Goal: Task Accomplishment & Management: Complete application form

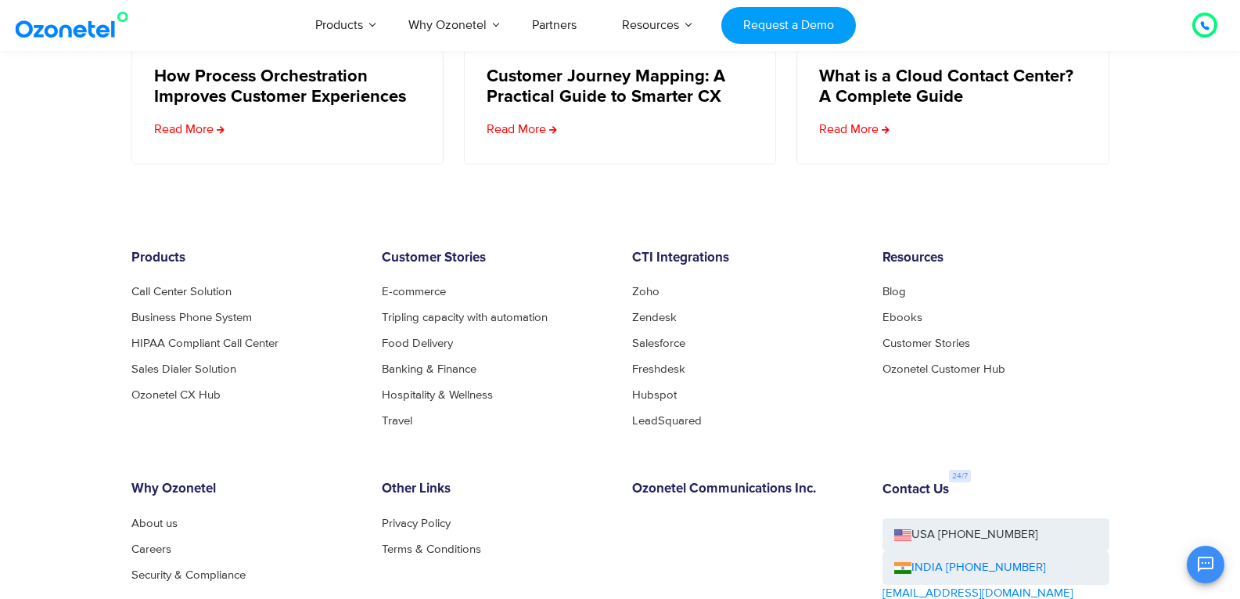
scroll to position [6315, 0]
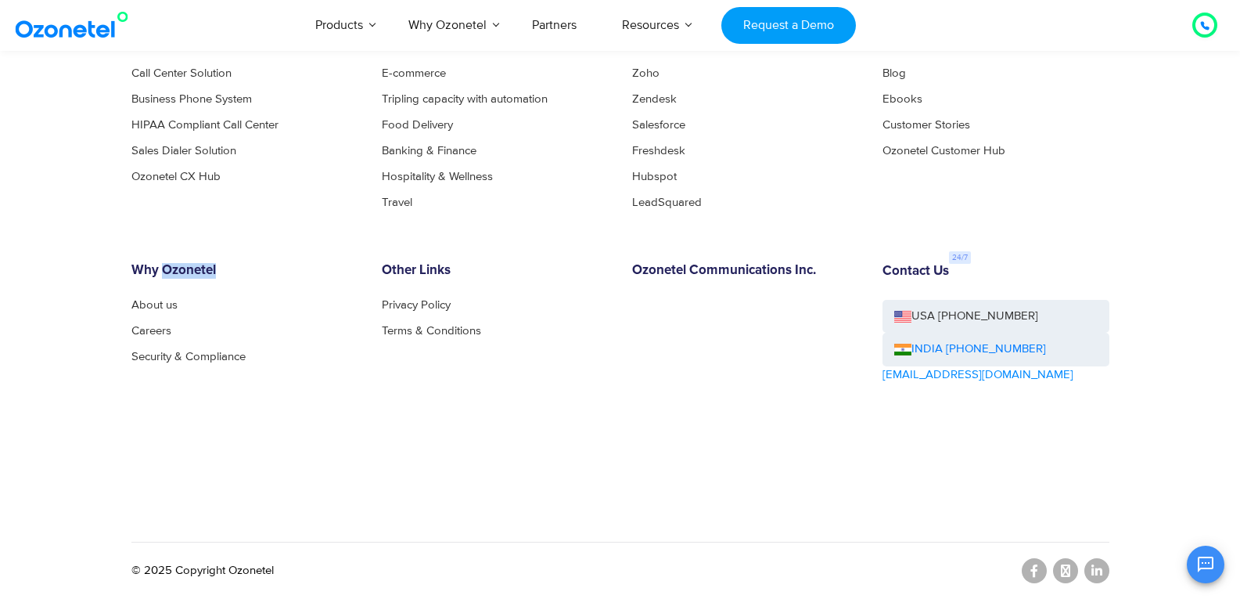
drag, startPoint x: 232, startPoint y: 270, endPoint x: 164, endPoint y: 275, distance: 68.3
click at [164, 275] on h6 "Why Ozonetel" at bounding box center [244, 271] width 227 height 16
copy h6 "Ozonetel"
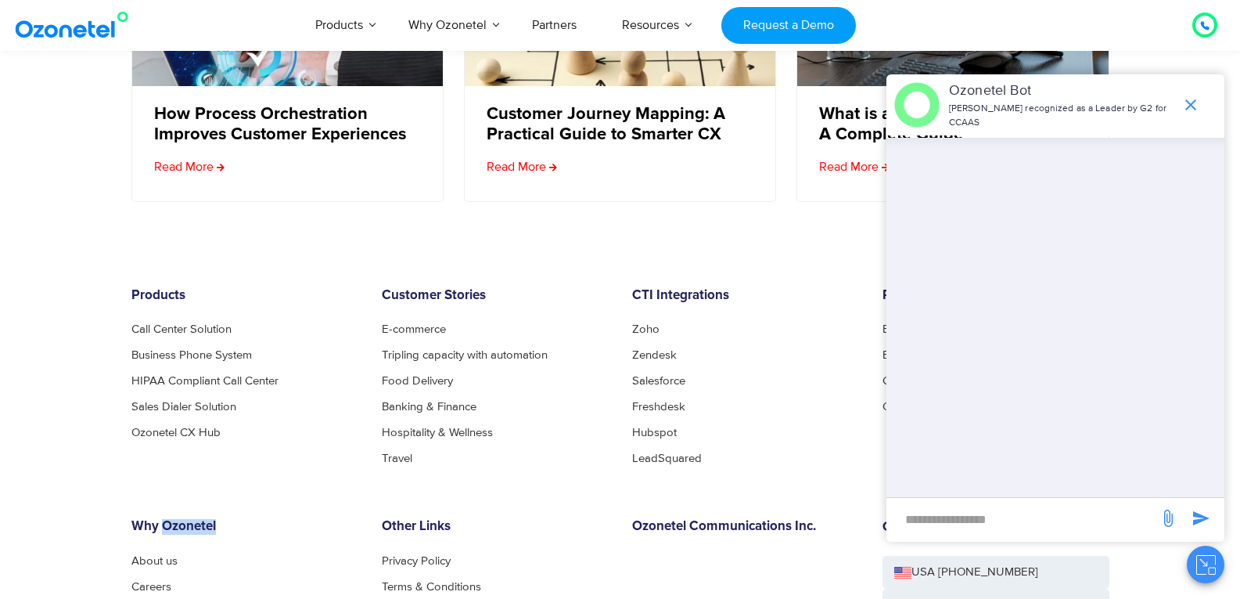
scroll to position [6041, 0]
click at [1186, 103] on icon "end chat or minimize" at bounding box center [1191, 104] width 19 height 19
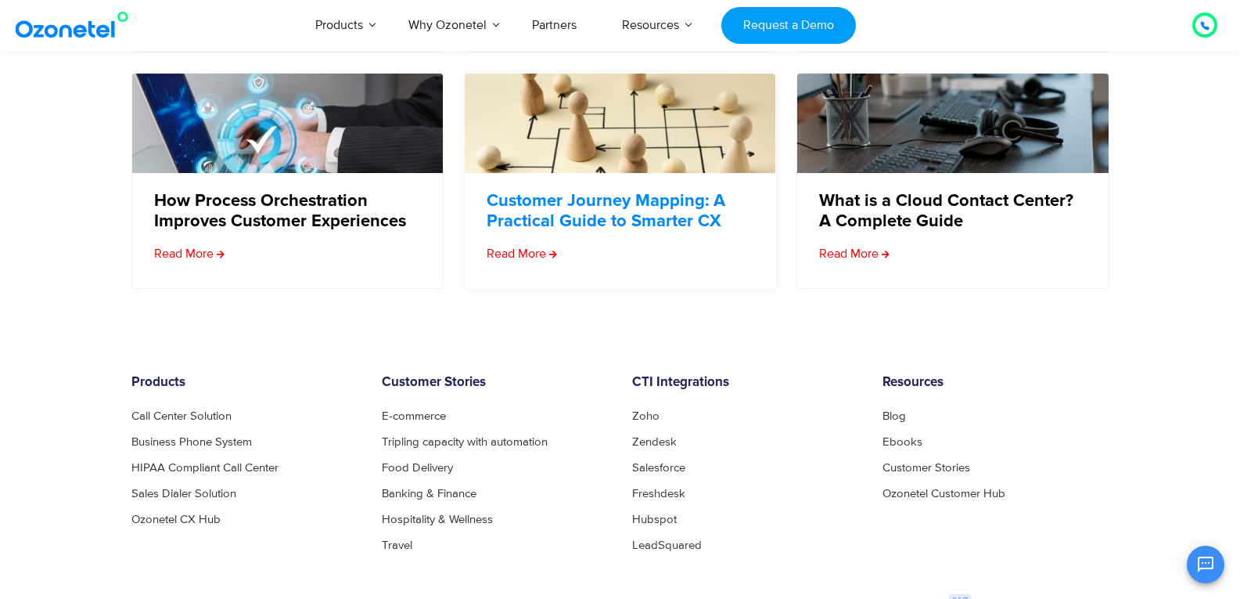
scroll to position [6158, 0]
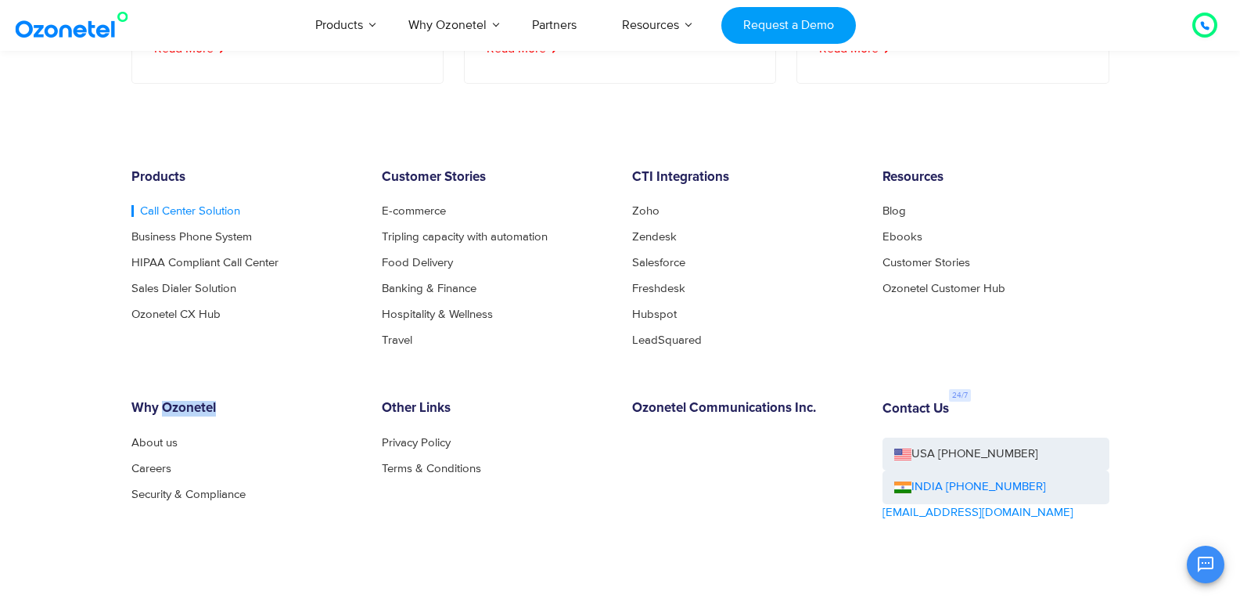
click at [164, 217] on link "Call Center Solution" at bounding box center [185, 211] width 109 height 12
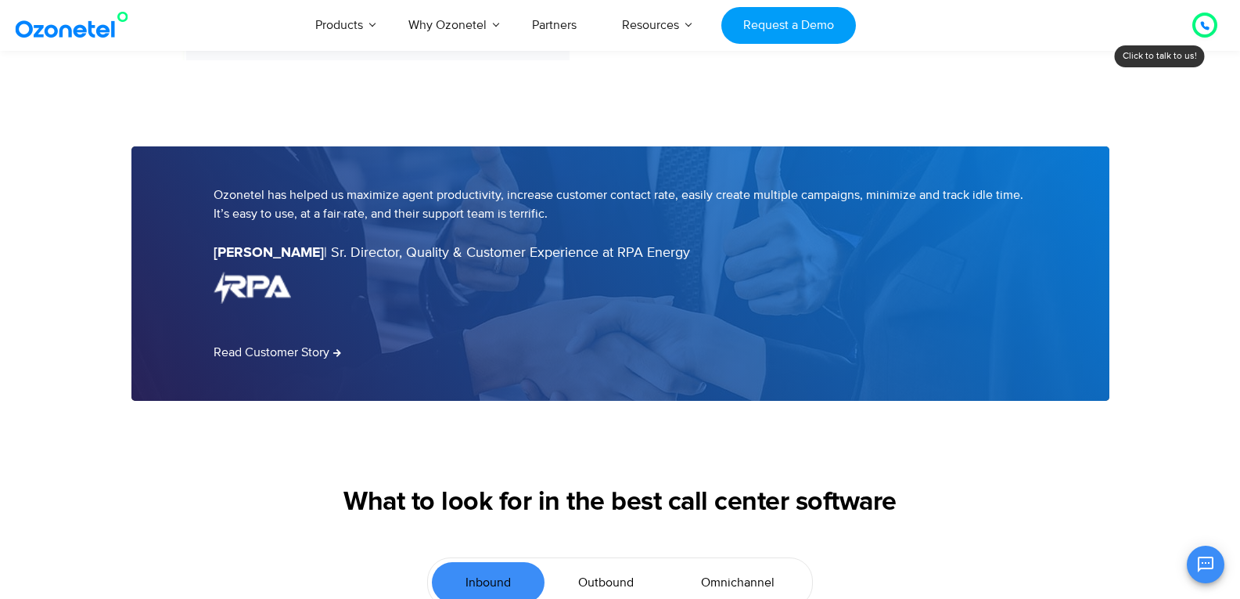
scroll to position [3365, 0]
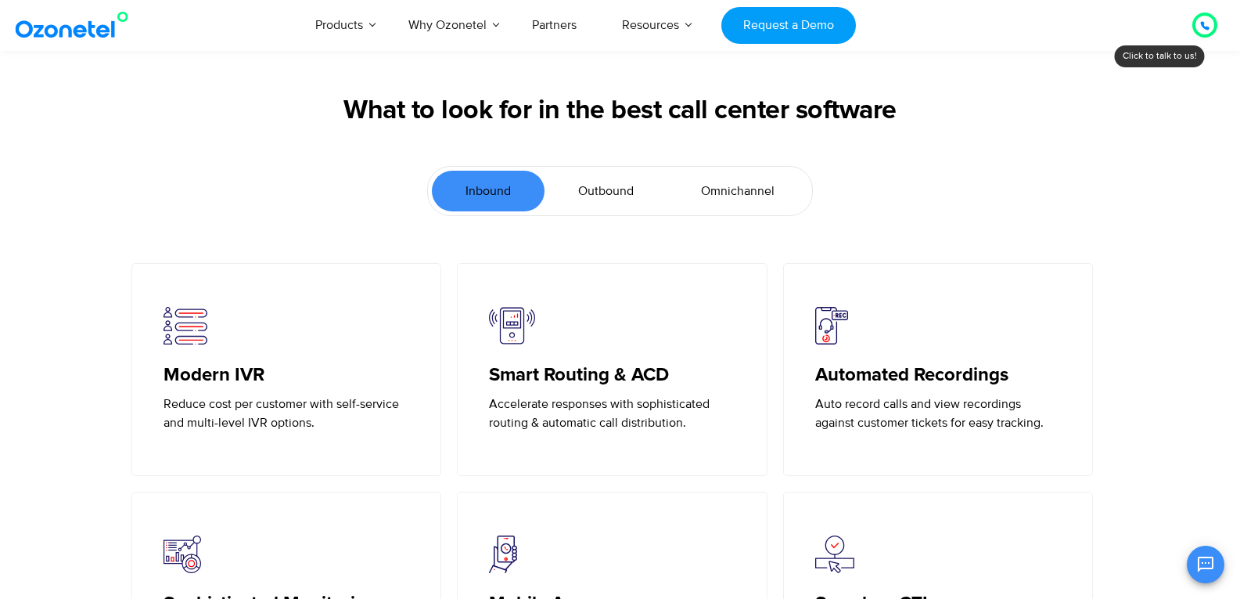
click at [742, 193] on span "Omnichannel" at bounding box center [738, 191] width 74 height 19
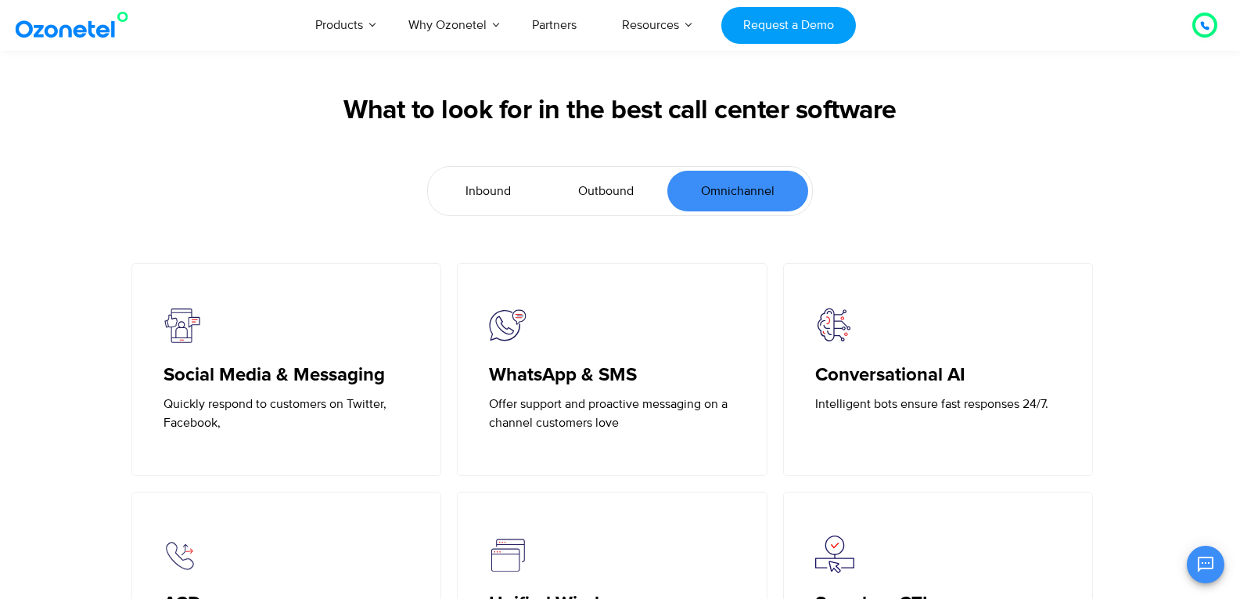
click at [473, 186] on span "Inbound" at bounding box center [488, 191] width 45 height 19
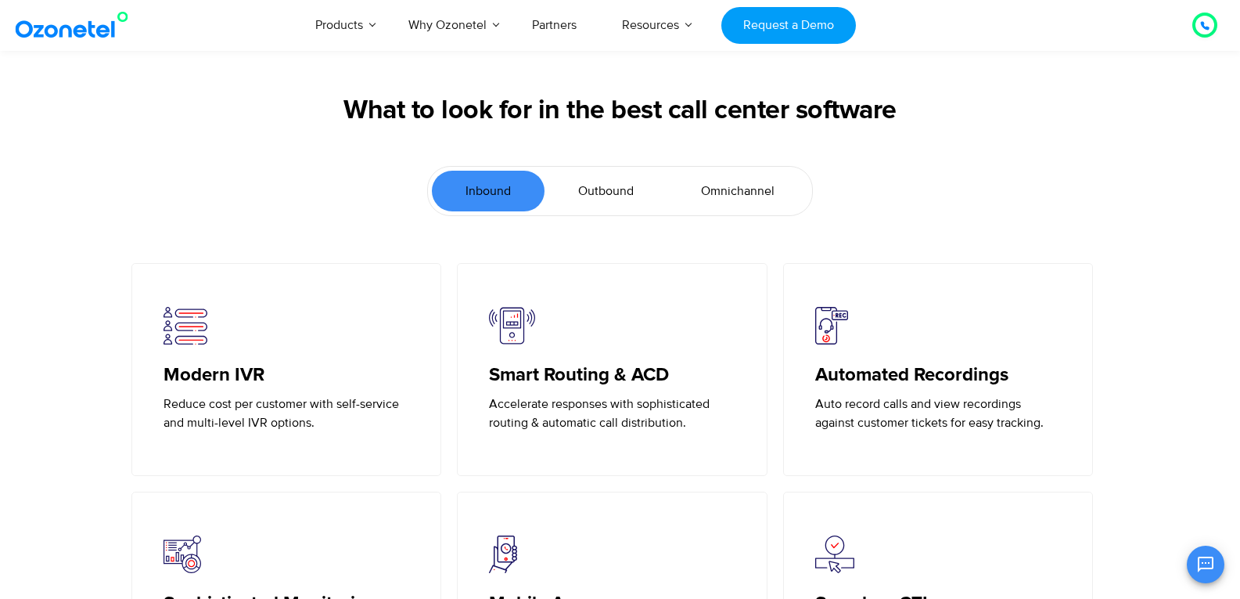
click at [603, 171] on link "Outbound" at bounding box center [606, 191] width 123 height 41
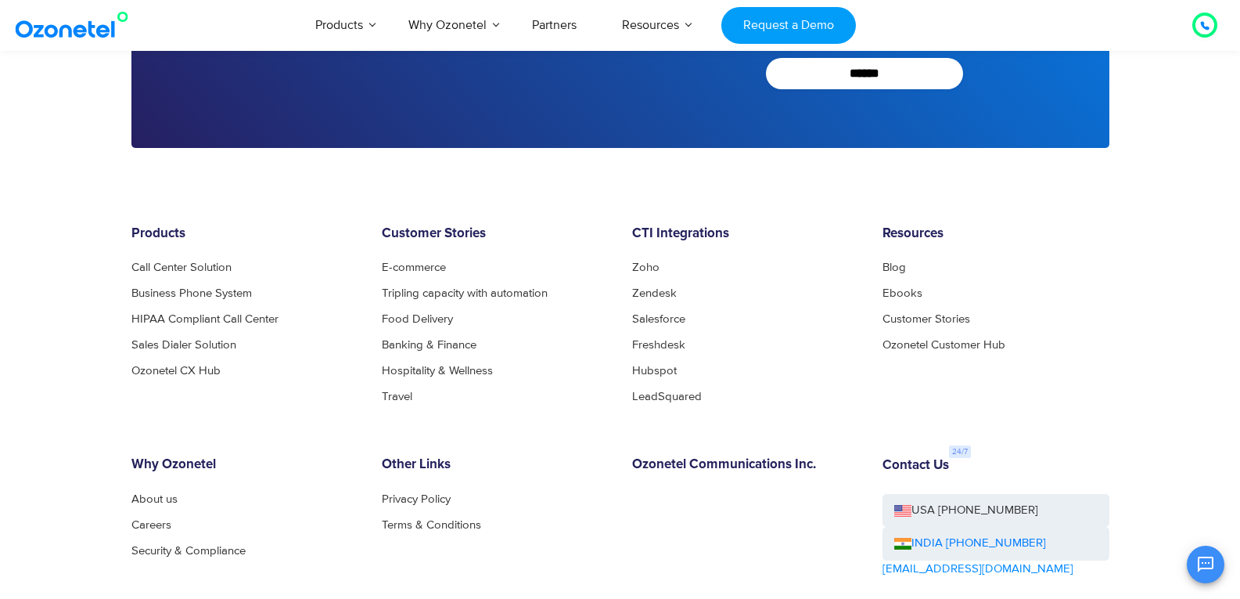
scroll to position [6314, 0]
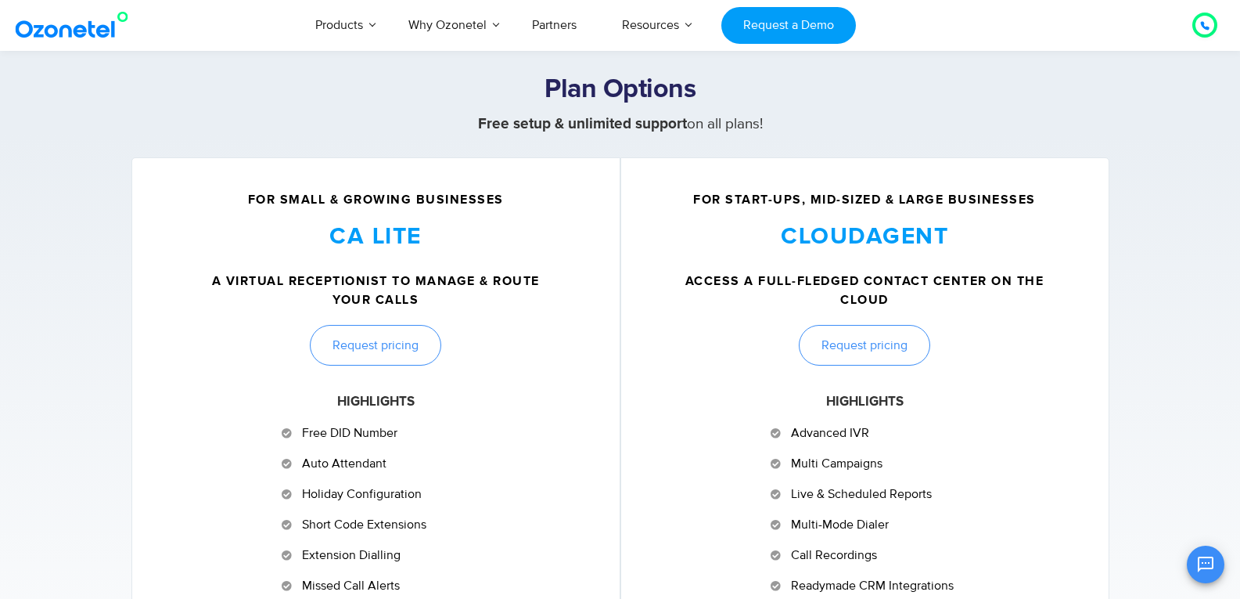
scroll to position [532, 0]
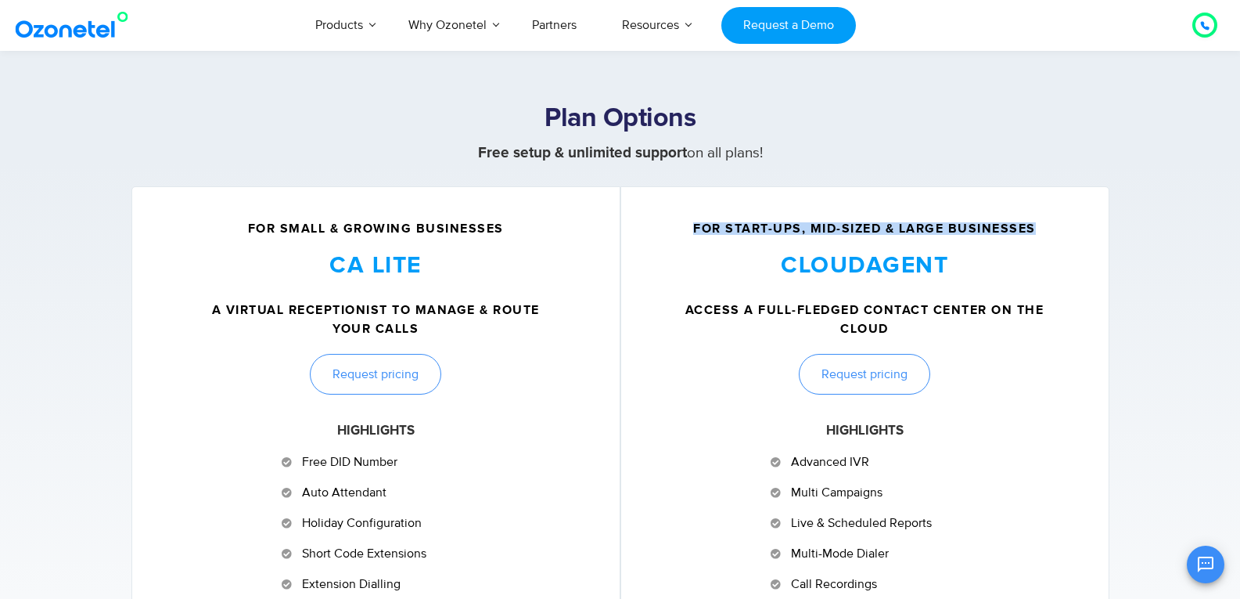
drag, startPoint x: 693, startPoint y: 228, endPoint x: 1036, endPoint y: 228, distance: 342.8
click at [1036, 228] on h5 "For Start-ups, Mid-Sized & Large Businesses" at bounding box center [865, 228] width 441 height 13
click at [480, 220] on div "For Small & Growing Businesses CA LITE A virtual receptionist to manage & route…" at bounding box center [375, 520] width 489 height 669
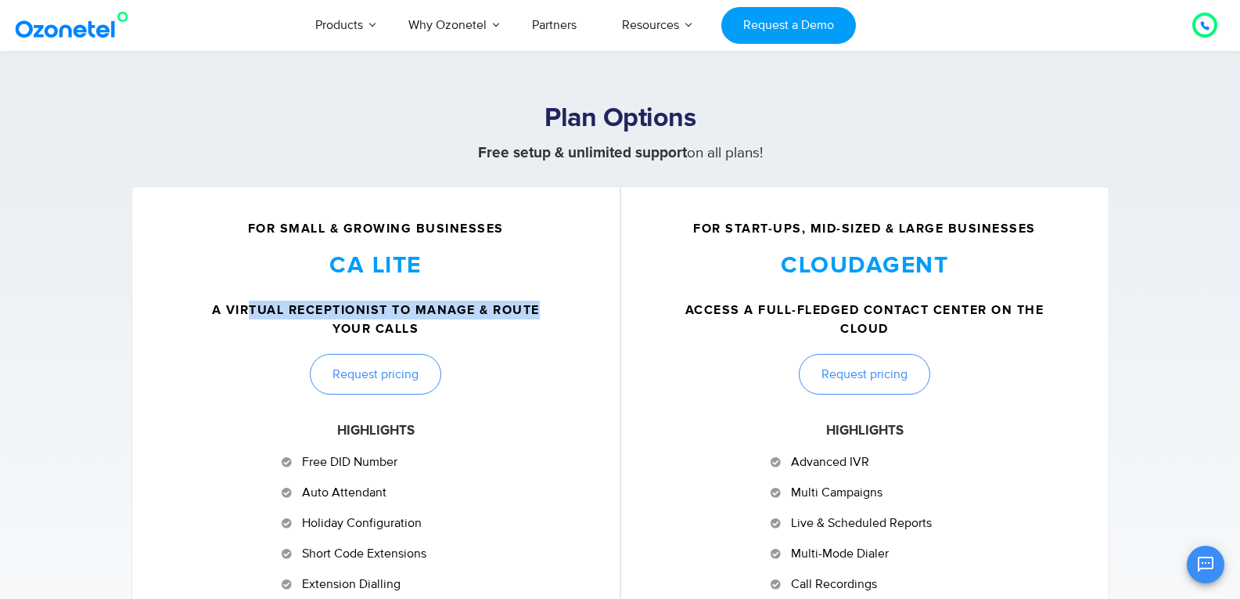
drag, startPoint x: 275, startPoint y: 309, endPoint x: 517, endPoint y: 318, distance: 242.0
click at [536, 317] on h5 "A virtual receptionist to manage & route your calls" at bounding box center [376, 320] width 370 height 38
click at [496, 322] on h5 "A virtual receptionist to manage & route your calls" at bounding box center [376, 320] width 370 height 38
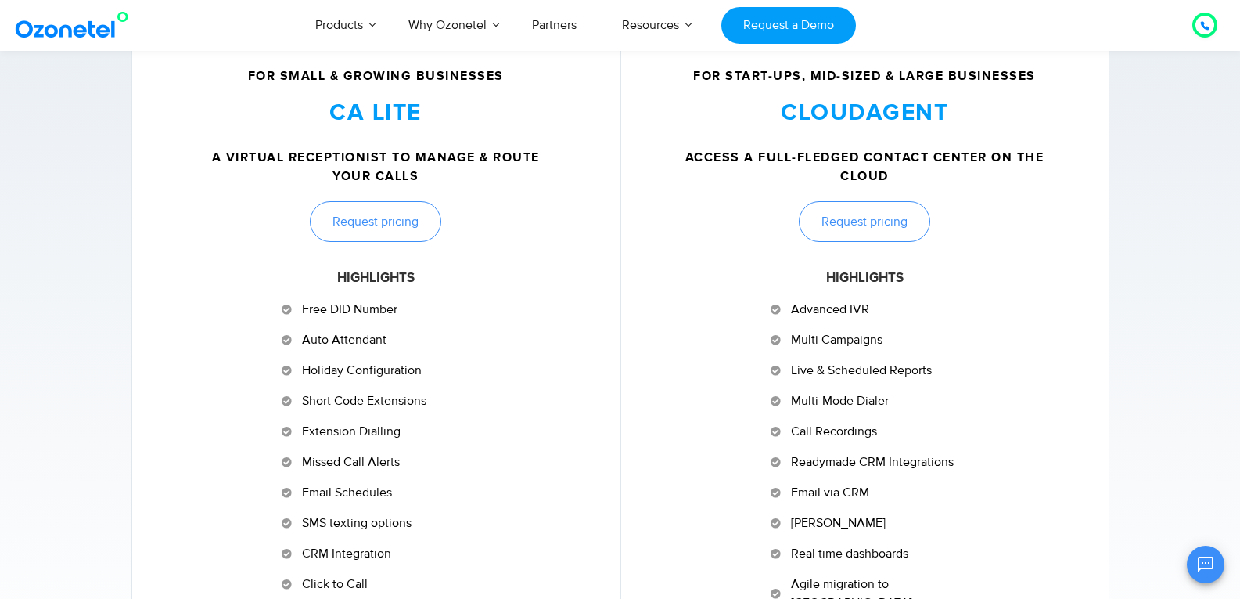
scroll to position [689, 0]
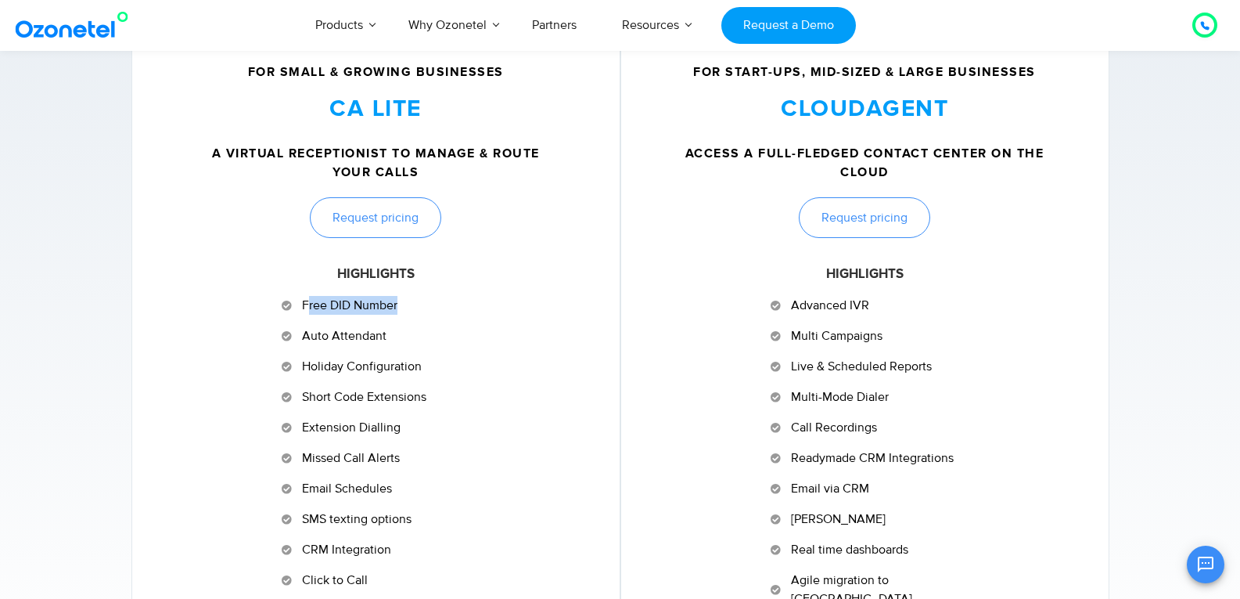
drag, startPoint x: 310, startPoint y: 306, endPoint x: 447, endPoint y: 311, distance: 137.0
click at [447, 311] on li "Free DID Number" at bounding box center [376, 308] width 188 height 25
click at [455, 311] on li "Free DID Number" at bounding box center [376, 308] width 188 height 25
drag, startPoint x: 306, startPoint y: 337, endPoint x: 391, endPoint y: 338, distance: 85.3
click at [391, 338] on li "Auto Attendant" at bounding box center [376, 338] width 188 height 25
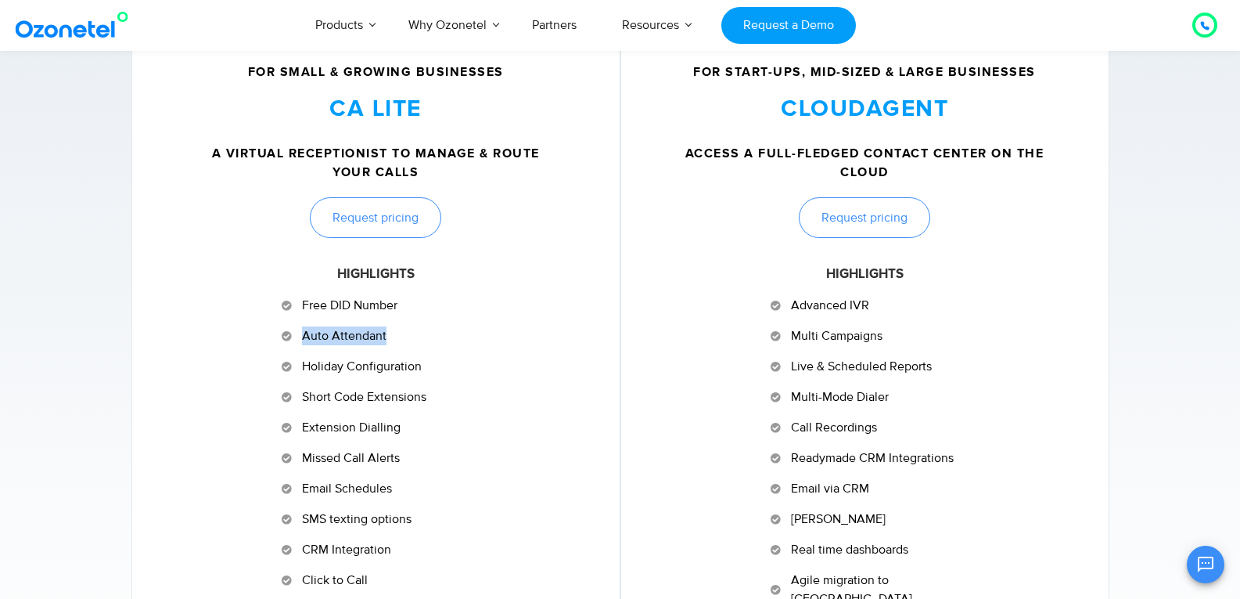
click at [394, 341] on li "Auto Attendant" at bounding box center [376, 338] width 188 height 25
drag, startPoint x: 315, startPoint y: 368, endPoint x: 408, endPoint y: 365, distance: 93.2
click at [408, 365] on span "Holiday Configuration" at bounding box center [360, 366] width 124 height 19
drag, startPoint x: 373, startPoint y: 389, endPoint x: 423, endPoint y: 389, distance: 49.3
click at [423, 389] on span "Short Code Extensions" at bounding box center [362, 396] width 128 height 19
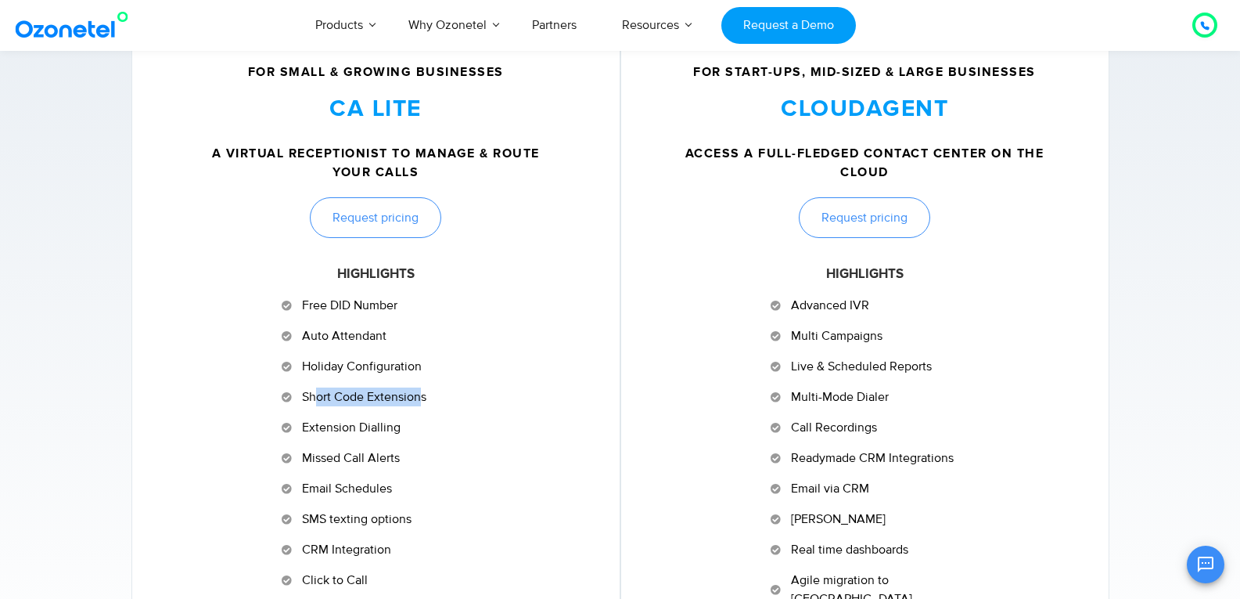
scroll to position [845, 0]
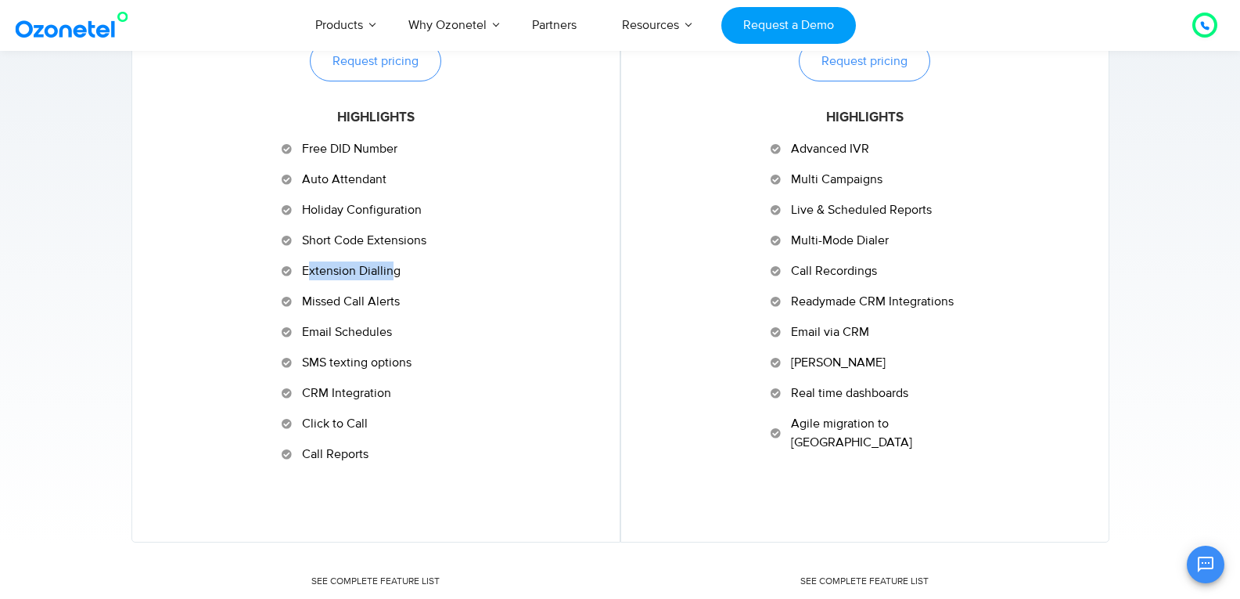
drag, startPoint x: 306, startPoint y: 265, endPoint x: 399, endPoint y: 275, distance: 93.7
click at [391, 271] on span "Extension Dialling" at bounding box center [349, 270] width 103 height 19
drag, startPoint x: 311, startPoint y: 298, endPoint x: 390, endPoint y: 301, distance: 78.3
click at [390, 301] on span "Missed Call Alerts" at bounding box center [349, 301] width 102 height 19
drag, startPoint x: 308, startPoint y: 333, endPoint x: 388, endPoint y: 335, distance: 79.9
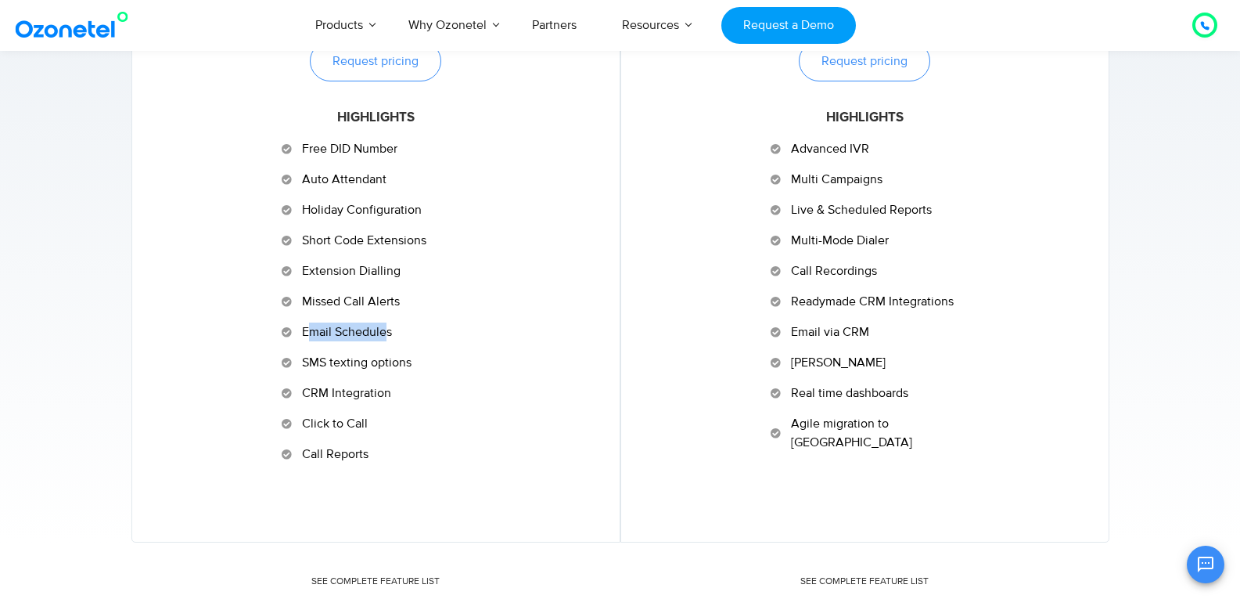
click at [388, 335] on span "Email Schedules" at bounding box center [345, 331] width 94 height 19
drag, startPoint x: 319, startPoint y: 360, endPoint x: 383, endPoint y: 365, distance: 64.4
click at [383, 365] on span "SMS texting options" at bounding box center [354, 362] width 113 height 19
drag, startPoint x: 352, startPoint y: 391, endPoint x: 381, endPoint y: 394, distance: 29.1
click at [381, 394] on span "CRM Integration" at bounding box center [344, 392] width 93 height 19
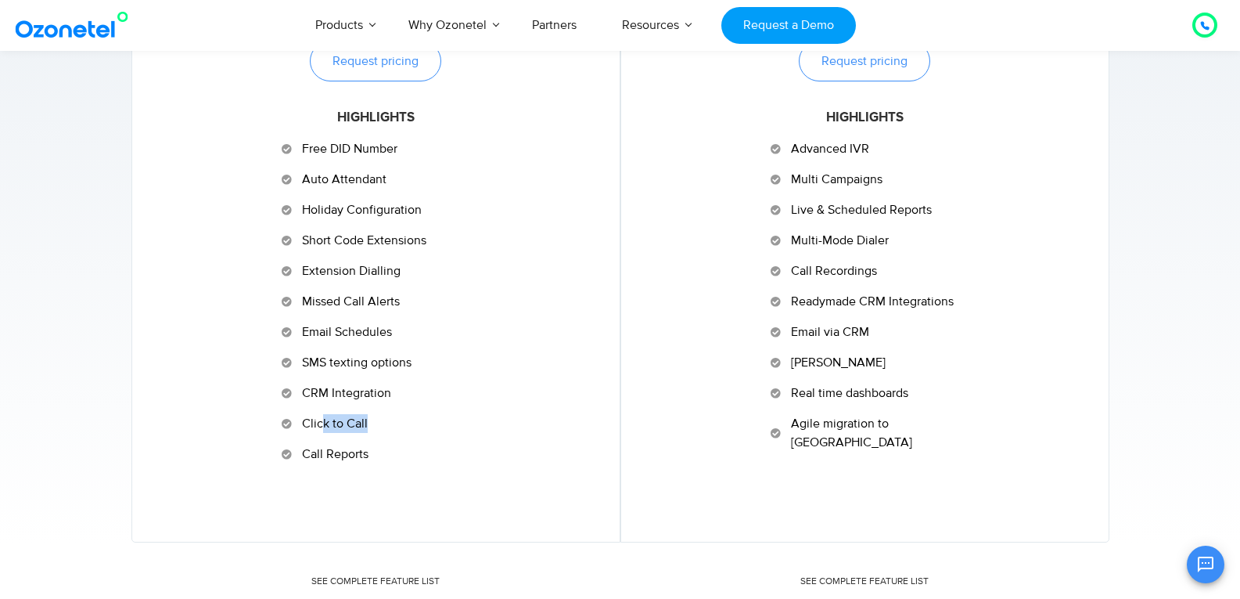
drag, startPoint x: 337, startPoint y: 427, endPoint x: 372, endPoint y: 432, distance: 34.9
click at [370, 429] on li "Click to Call" at bounding box center [376, 426] width 188 height 25
drag, startPoint x: 303, startPoint y: 456, endPoint x: 401, endPoint y: 454, distance: 97.9
click at [401, 454] on li "Call Reports" at bounding box center [376, 454] width 188 height 19
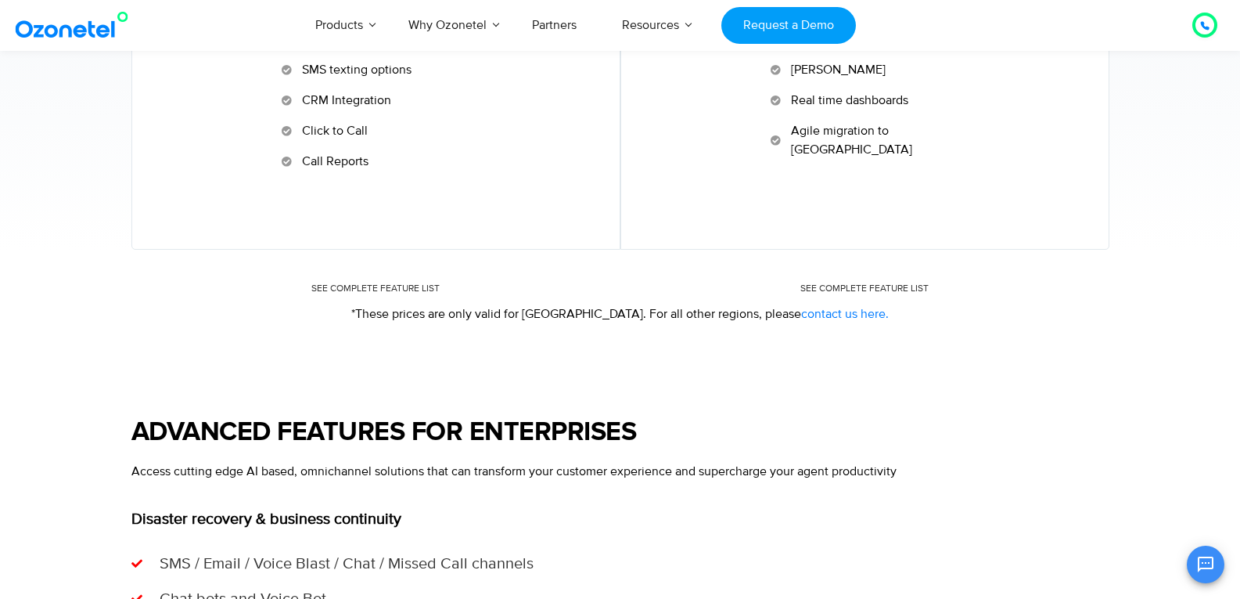
scroll to position [1158, 0]
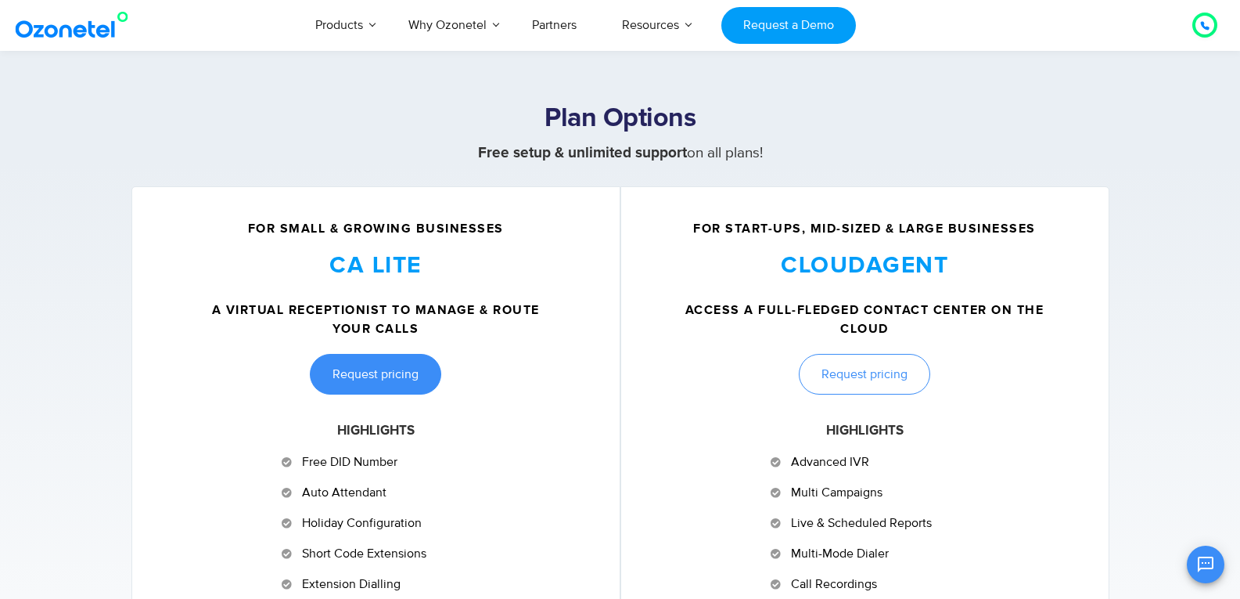
click at [378, 376] on span "Request pricing" at bounding box center [376, 374] width 86 height 13
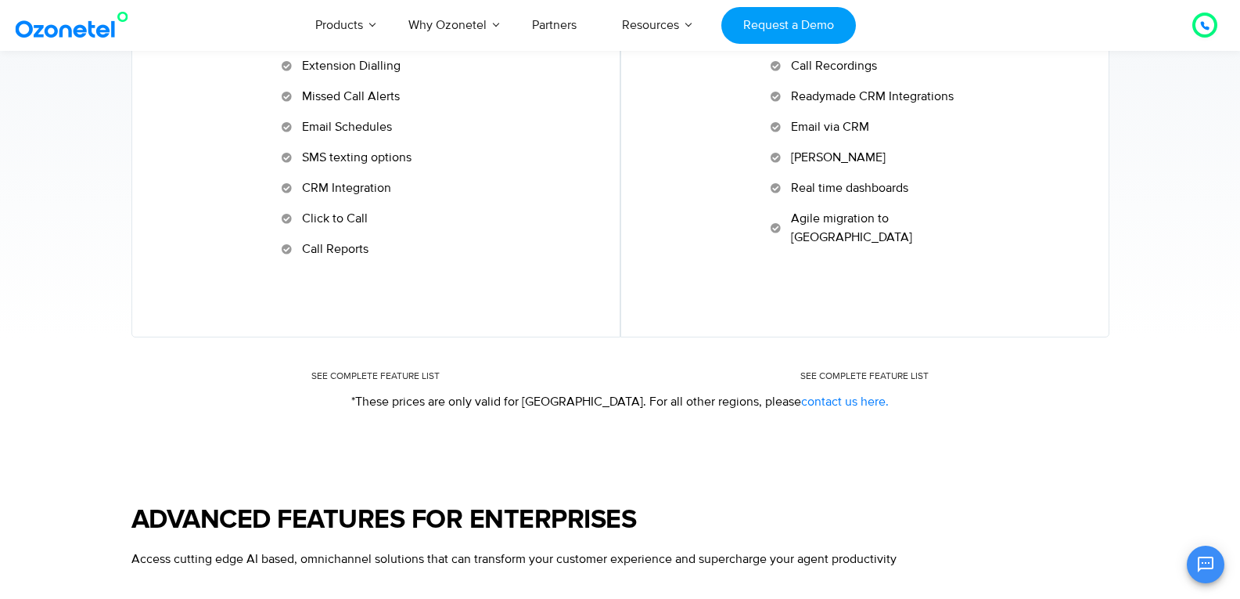
scroll to position [783, 0]
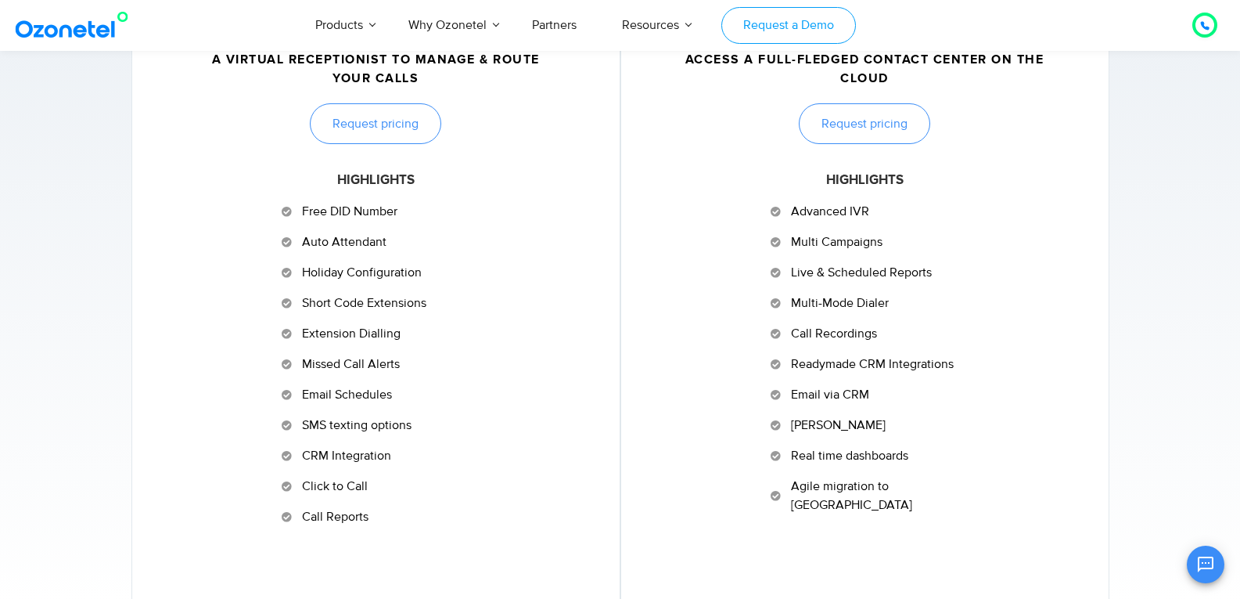
click at [807, 21] on link "Request a Demo" at bounding box center [789, 25] width 134 height 37
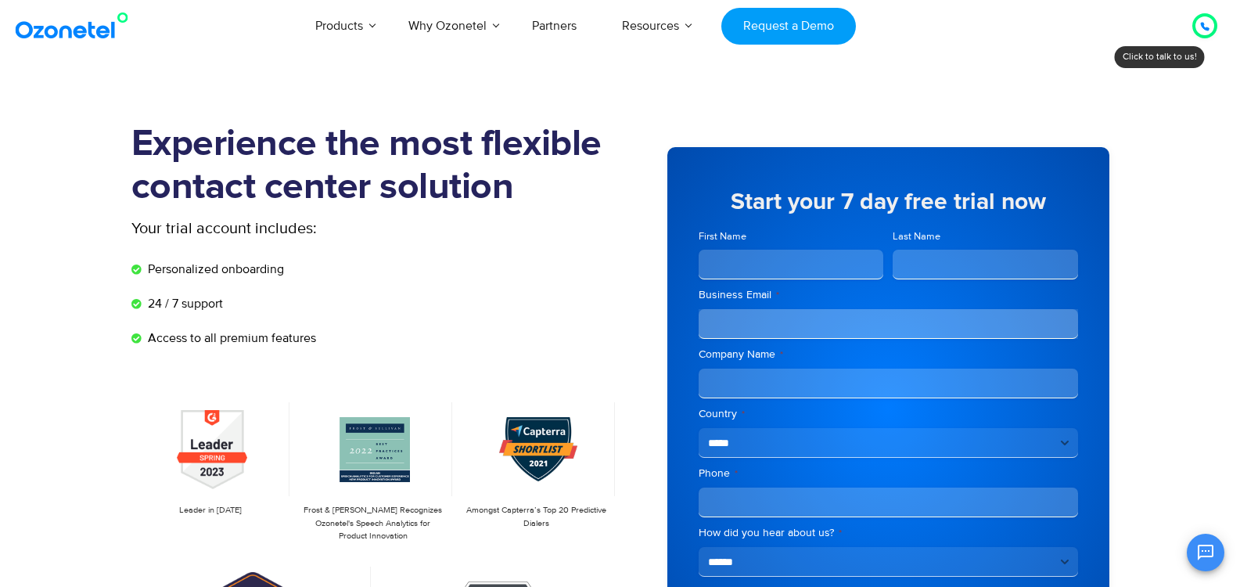
click at [746, 266] on input "First Name" at bounding box center [791, 265] width 185 height 30
type input "*****"
